Goal: Task Accomplishment & Management: Complete application form

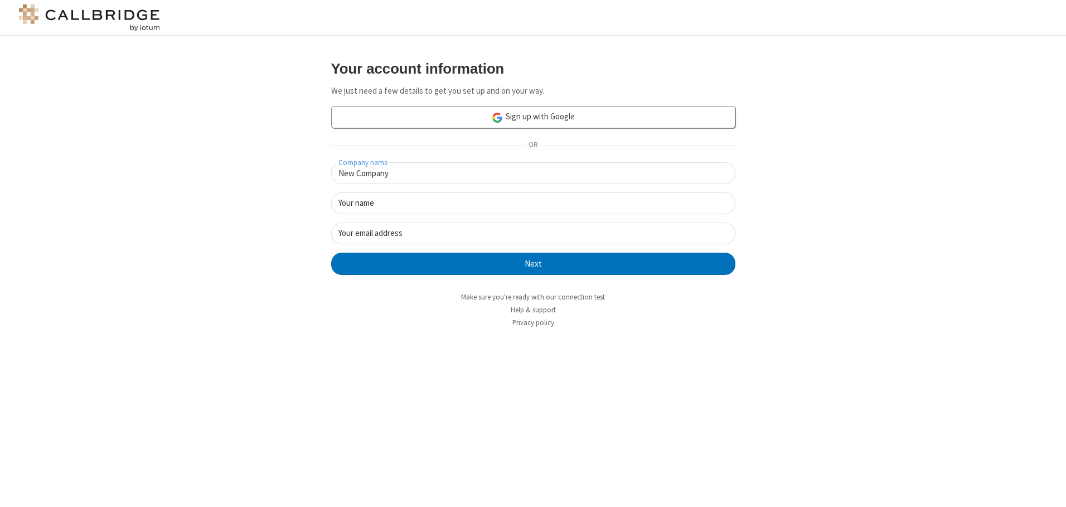
type input "New Company"
type input "New User"
type input "[EMAIL_ADDRESS][DOMAIN_NAME]"
click button "Next" at bounding box center [533, 264] width 404 height 22
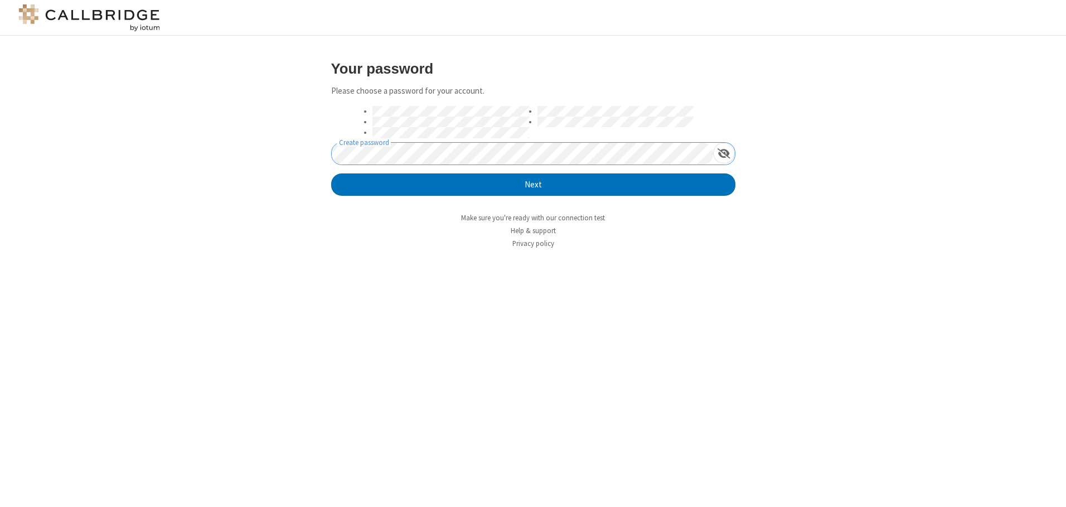
click button "Next" at bounding box center [533, 184] width 404 height 22
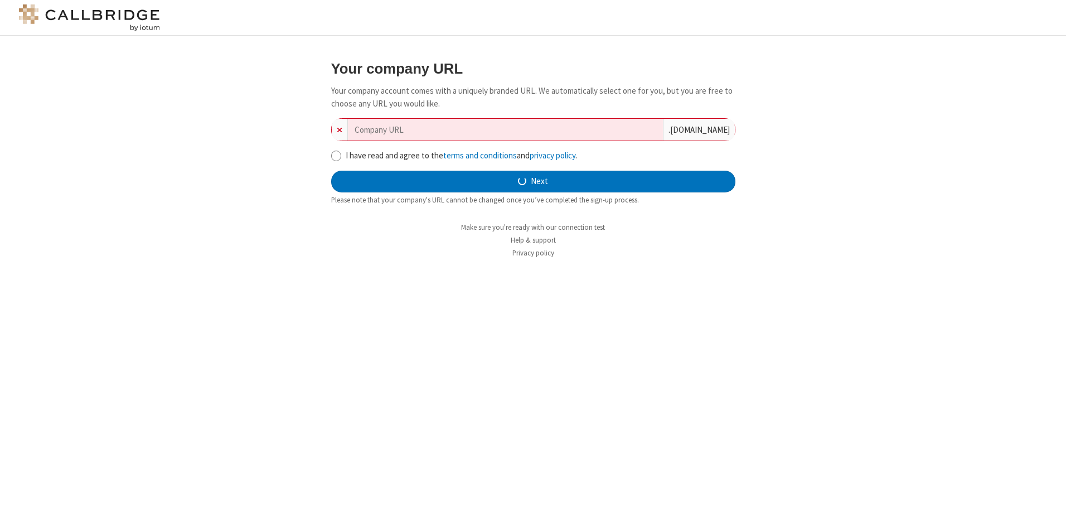
type input "new-company-data-warehouse-36832"
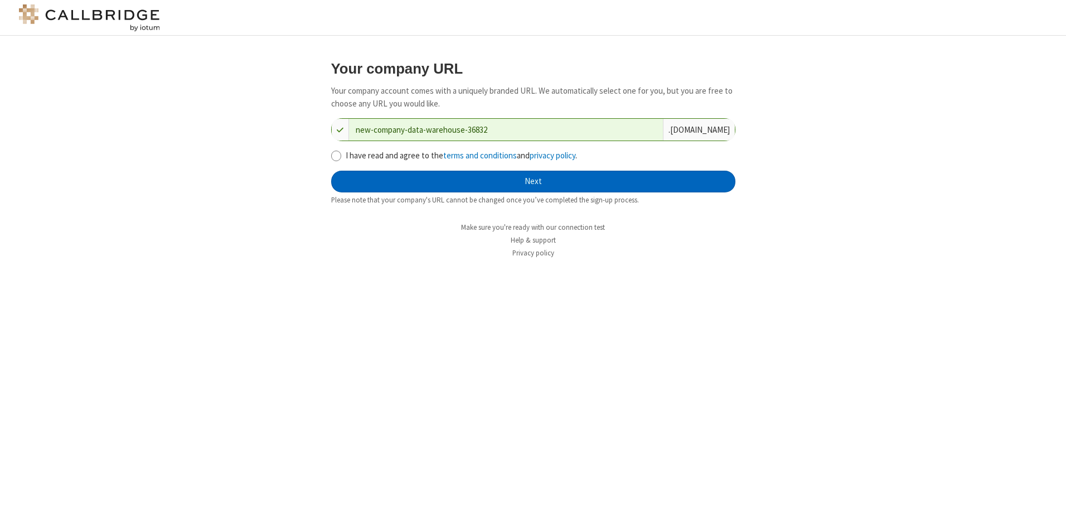
click at [533, 181] on button "Next" at bounding box center [533, 182] width 404 height 22
